Goal: Task Accomplishment & Management: Use online tool/utility

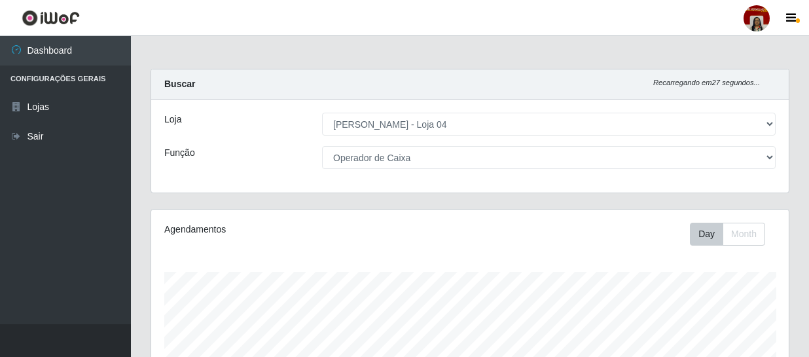
select select "251"
select select "22"
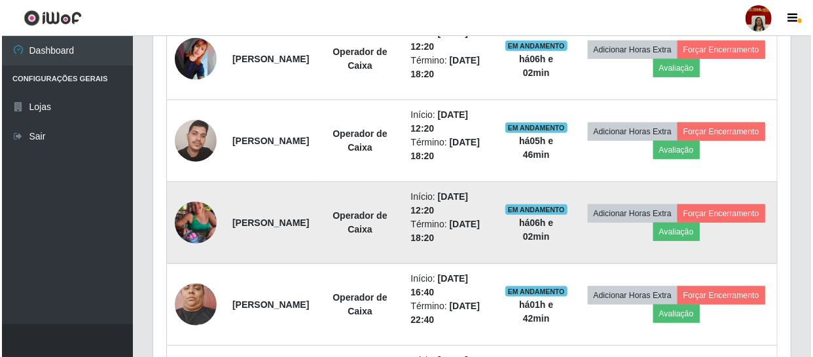
scroll to position [576, 0]
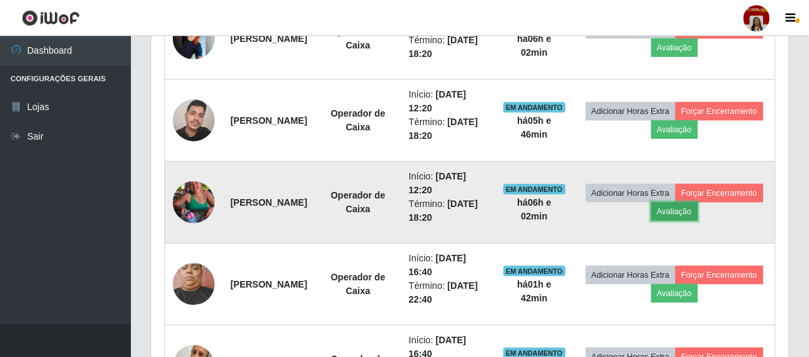
click at [697, 209] on button "Avaliação" at bounding box center [674, 211] width 46 height 18
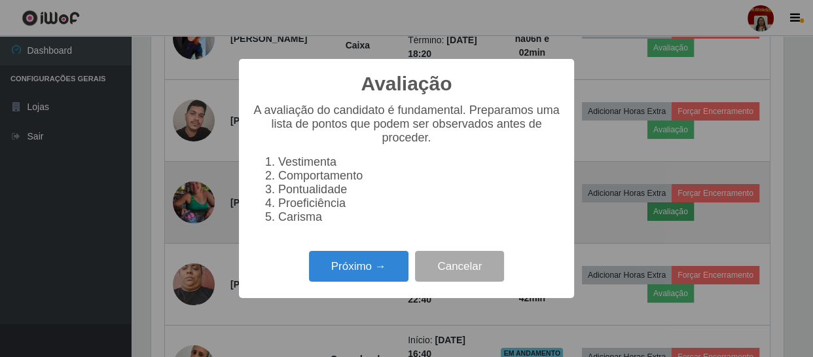
scroll to position [272, 631]
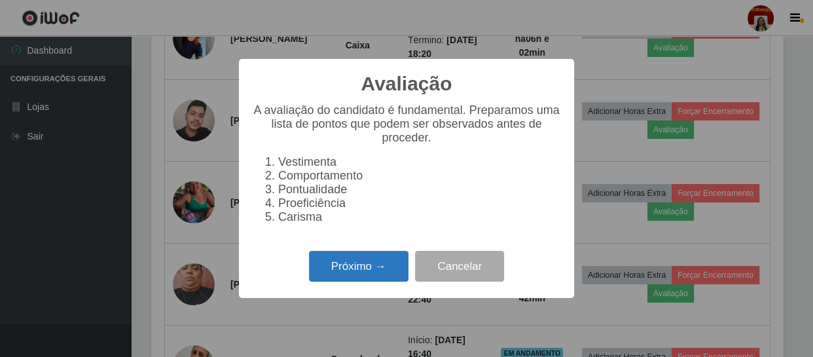
click at [370, 267] on button "Próximo →" at bounding box center [358, 266] width 99 height 31
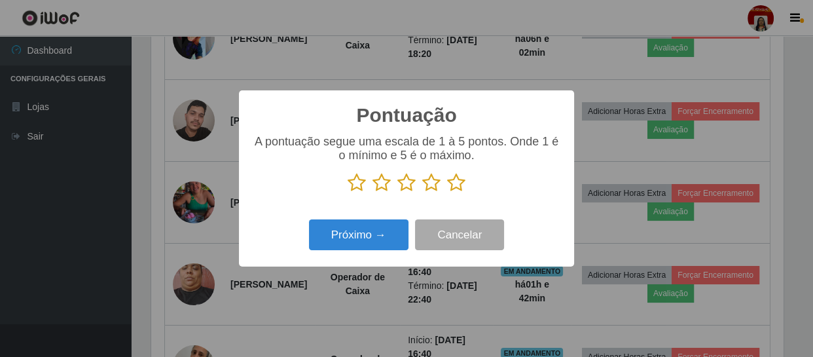
scroll to position [654032, 653671]
click at [456, 185] on icon at bounding box center [456, 183] width 18 height 20
click at [447, 192] on input "radio" at bounding box center [447, 192] width 0 height 0
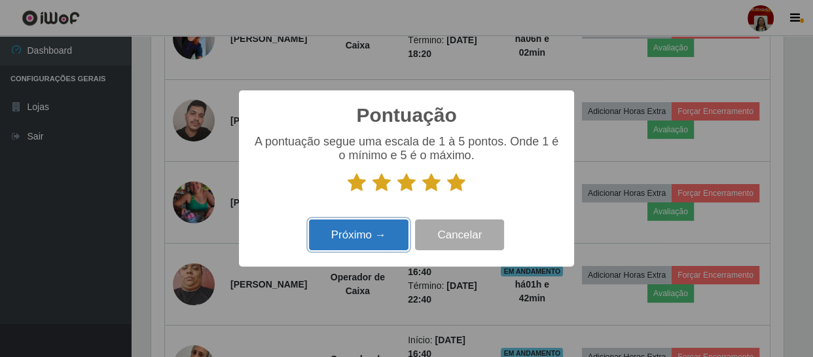
click at [387, 228] on button "Próximo →" at bounding box center [358, 234] width 99 height 31
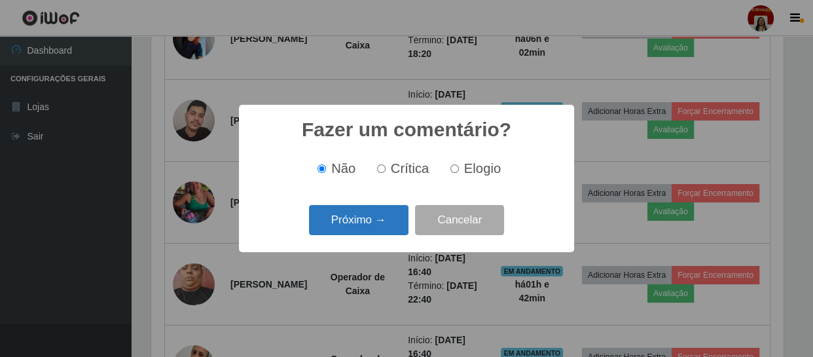
click at [380, 217] on button "Próximo →" at bounding box center [358, 220] width 99 height 31
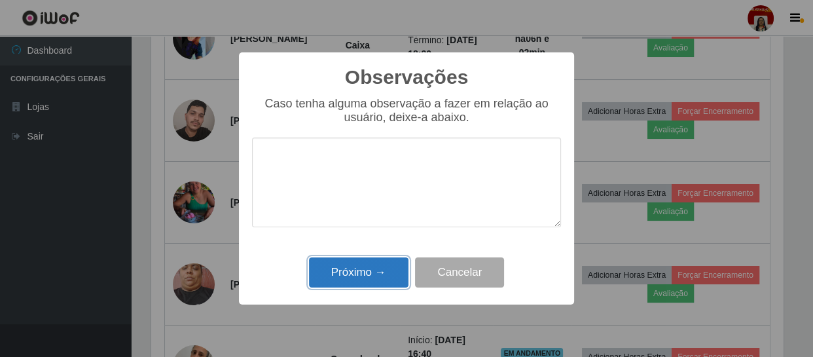
click at [364, 275] on button "Próximo →" at bounding box center [358, 272] width 99 height 31
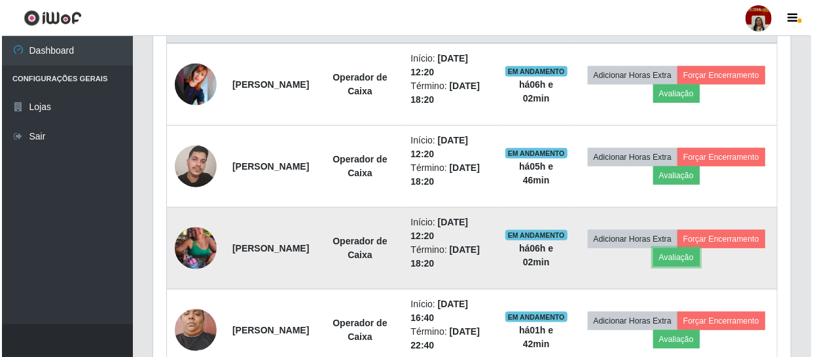
scroll to position [509, 0]
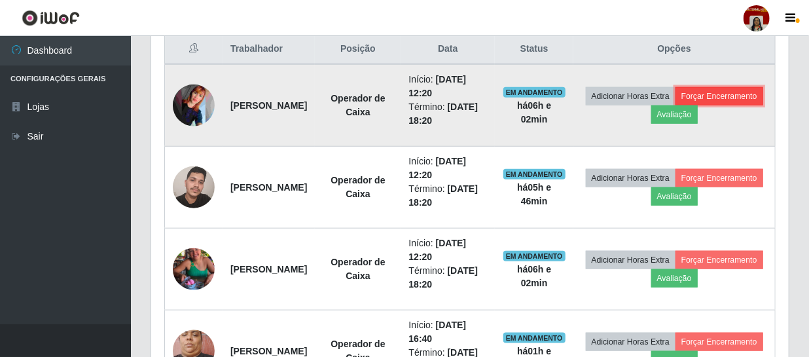
click at [675, 105] on button "Forçar Encerramento" at bounding box center [719, 96] width 88 height 18
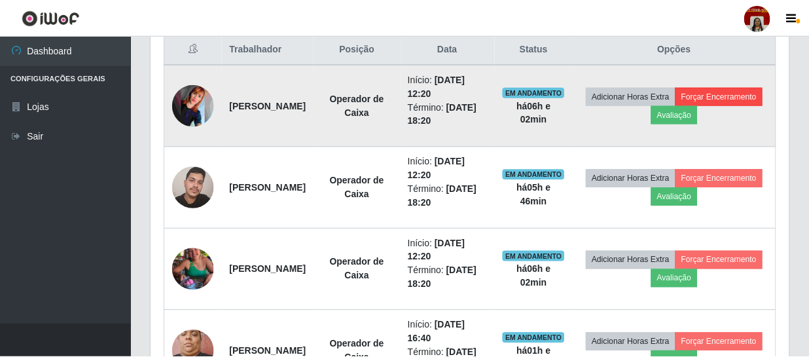
scroll to position [272, 631]
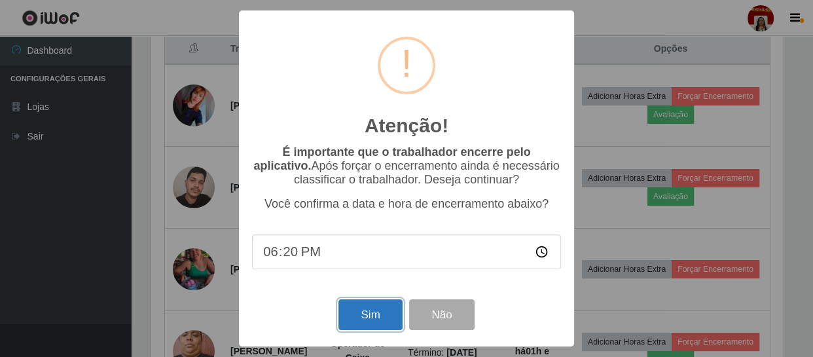
click at [370, 315] on button "Sim" at bounding box center [369, 314] width 63 height 31
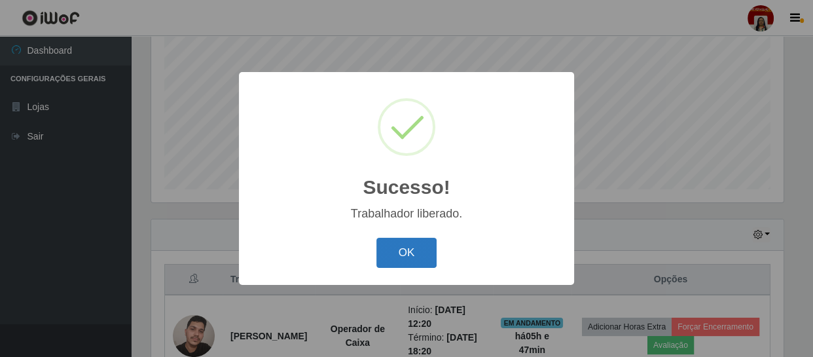
click at [414, 251] on button "OK" at bounding box center [406, 253] width 61 height 31
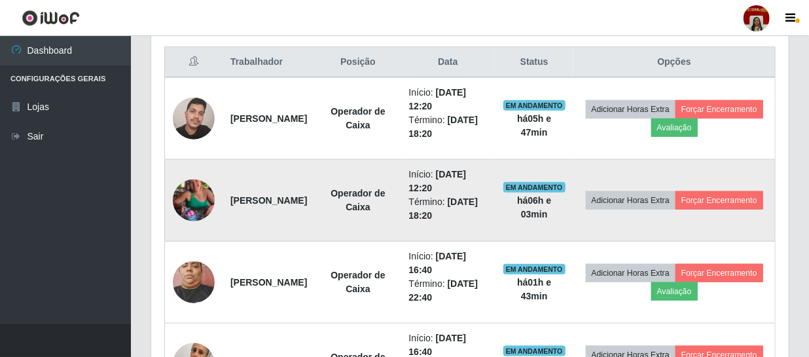
scroll to position [517, 0]
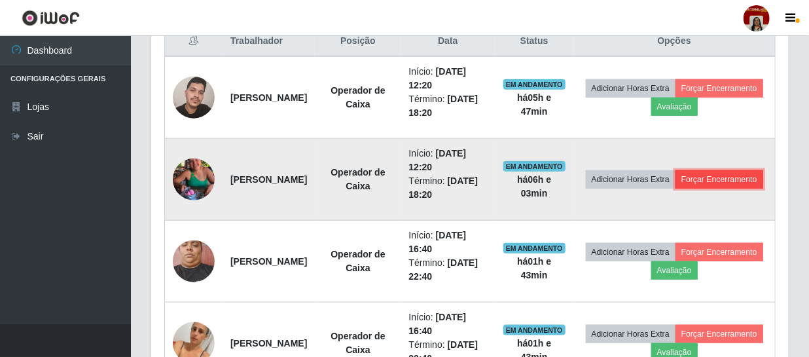
click at [695, 188] on button "Forçar Encerramento" at bounding box center [719, 179] width 88 height 18
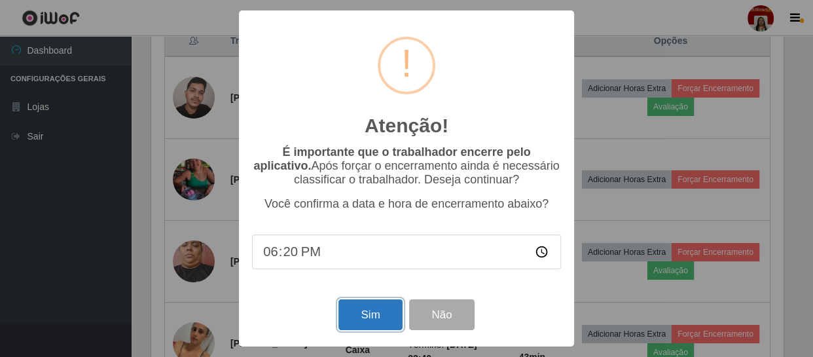
click at [369, 320] on button "Sim" at bounding box center [369, 314] width 63 height 31
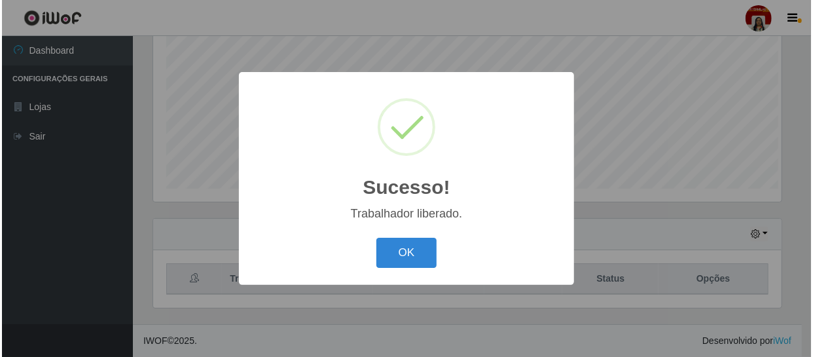
scroll to position [0, 0]
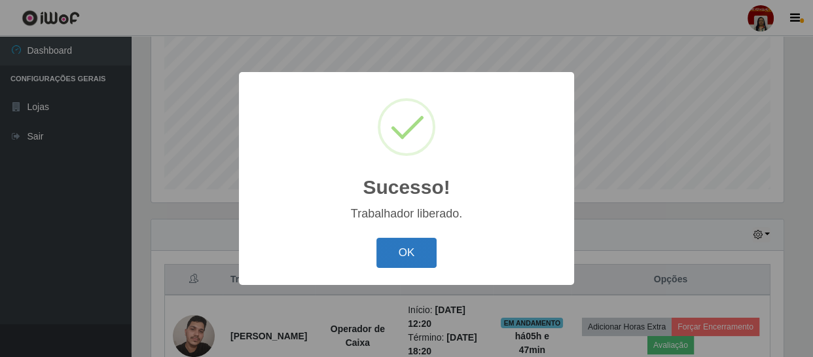
click at [410, 251] on button "OK" at bounding box center [406, 253] width 61 height 31
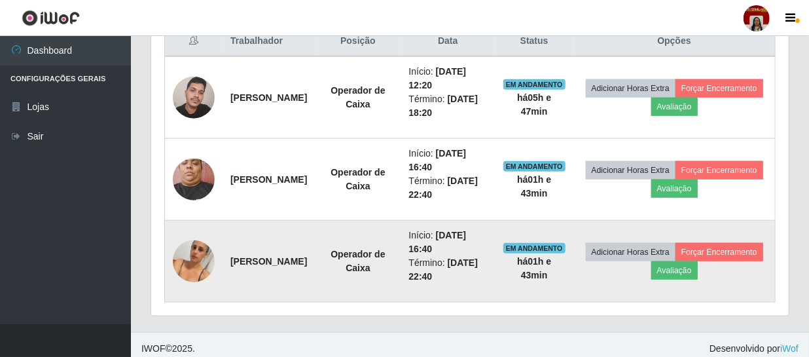
click at [204, 256] on img at bounding box center [194, 261] width 42 height 75
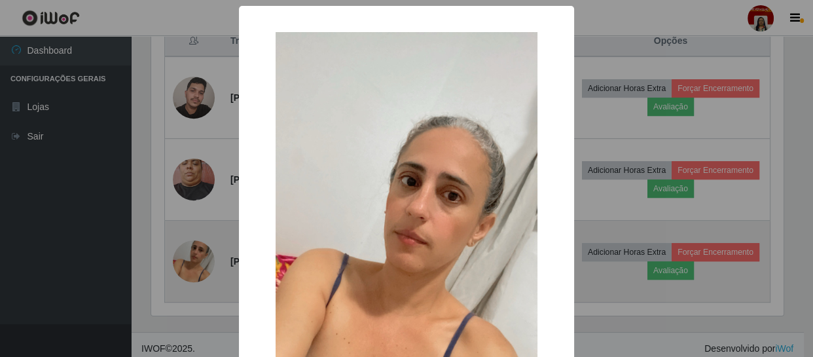
click at [204, 256] on div "× OK Cancel" at bounding box center [406, 178] width 813 height 357
